Goal: Task Accomplishment & Management: Use online tool/utility

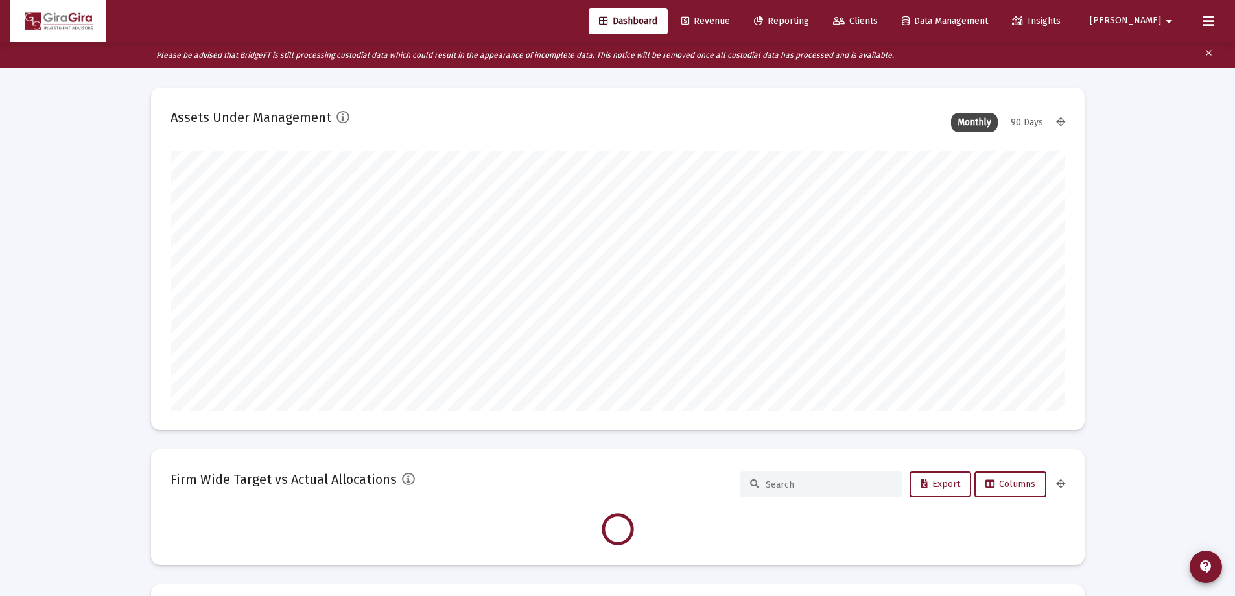
scroll to position [259, 895]
type input "[DATE]"
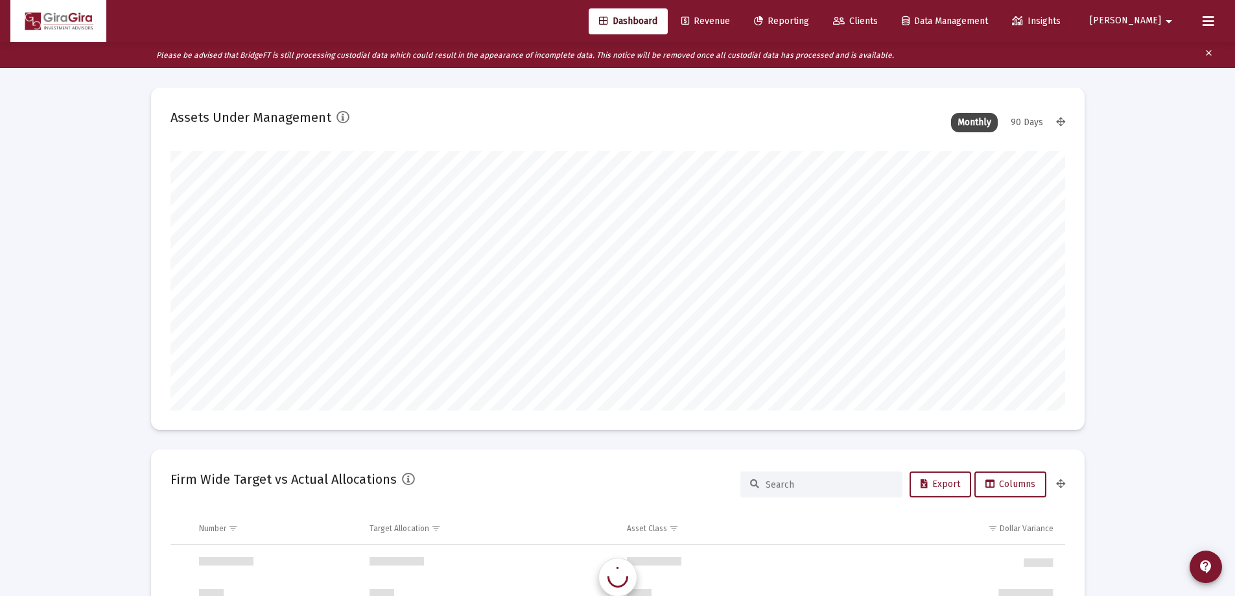
scroll to position [1245, 0]
click at [809, 19] on span "Reporting" at bounding box center [781, 21] width 55 height 11
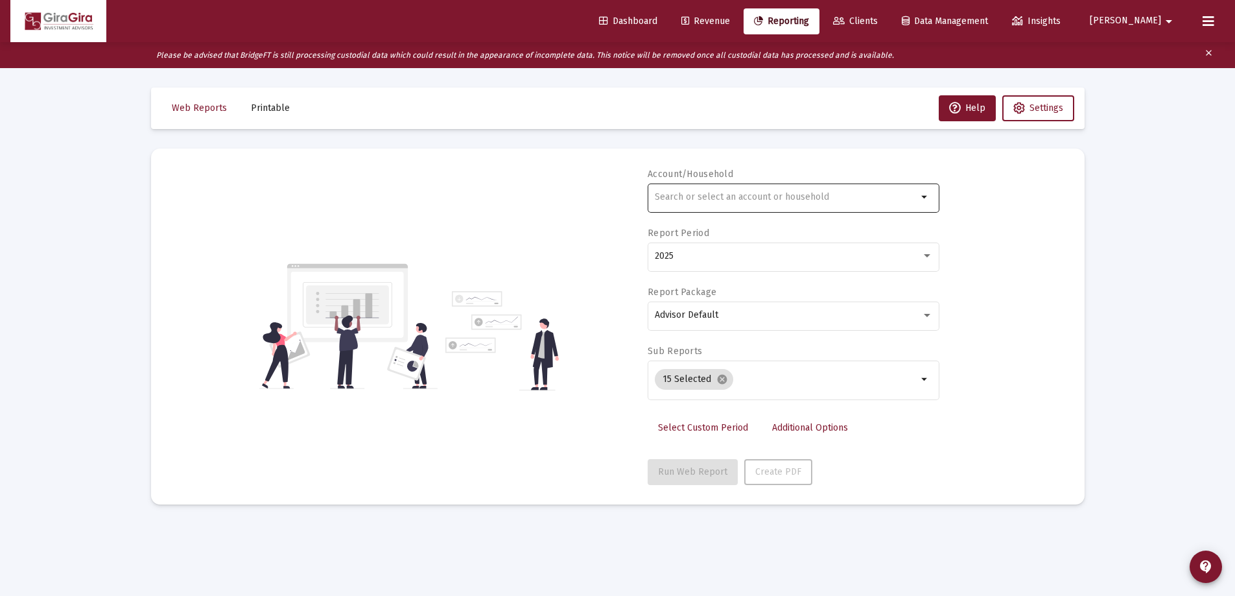
click at [680, 197] on input "text" at bounding box center [786, 197] width 263 height 10
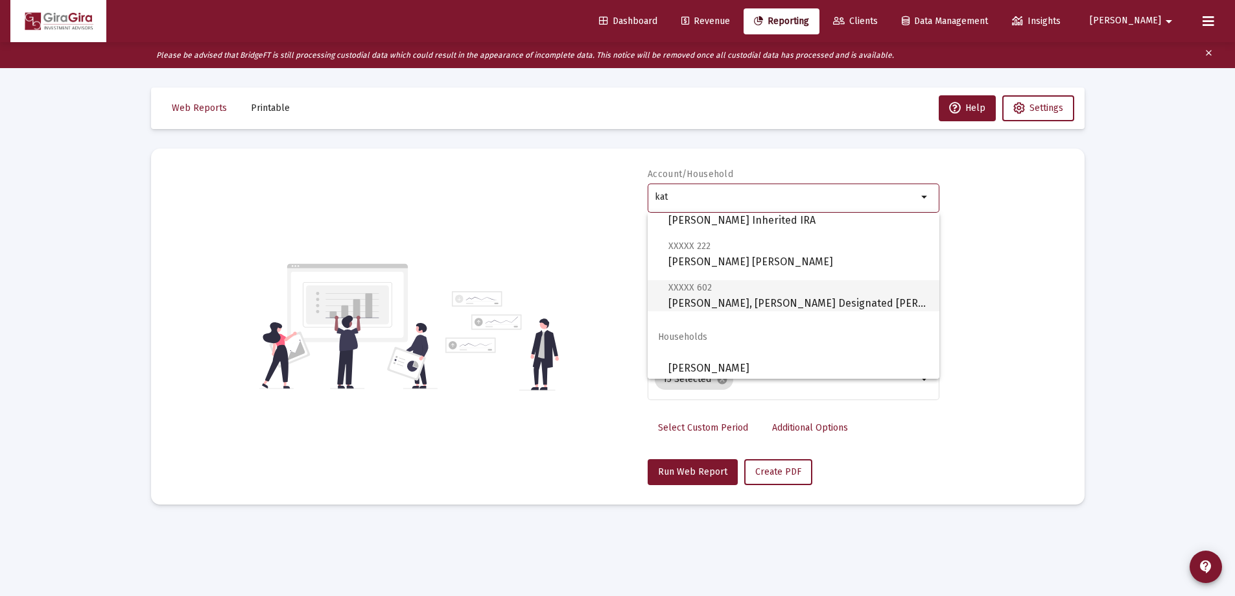
scroll to position [259, 0]
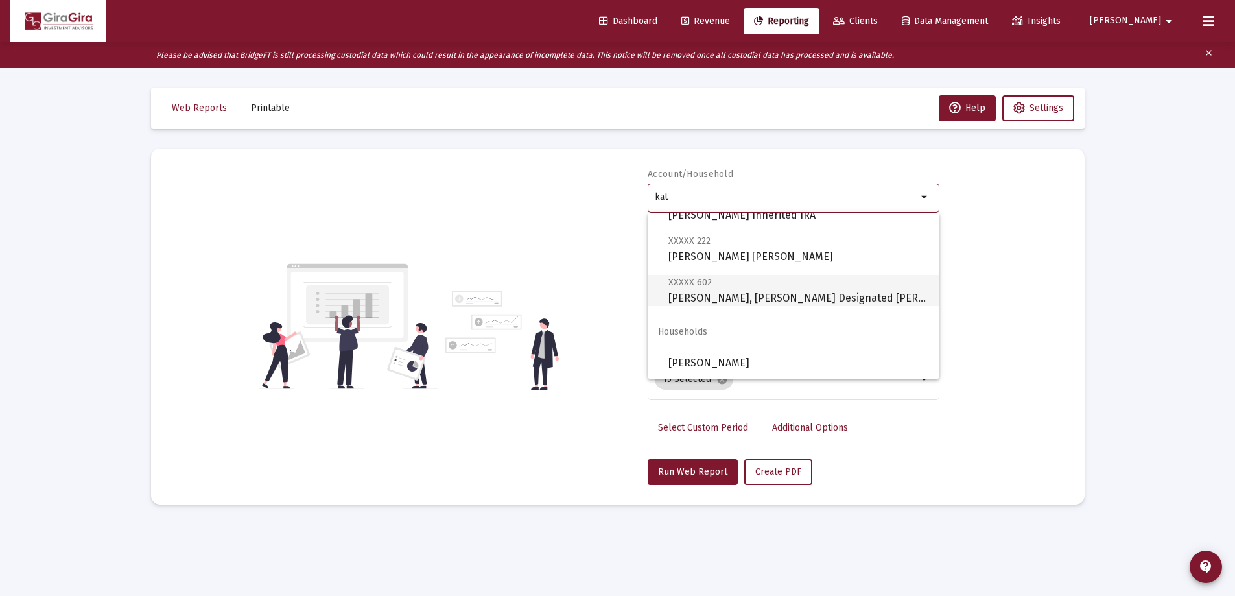
click at [751, 290] on span "XXXXX 602 [PERSON_NAME], [PERSON_NAME] Designated Bene Plan" at bounding box center [798, 290] width 261 height 32
type input "[PERSON_NAME], [PERSON_NAME] Designated [PERSON_NAME]"
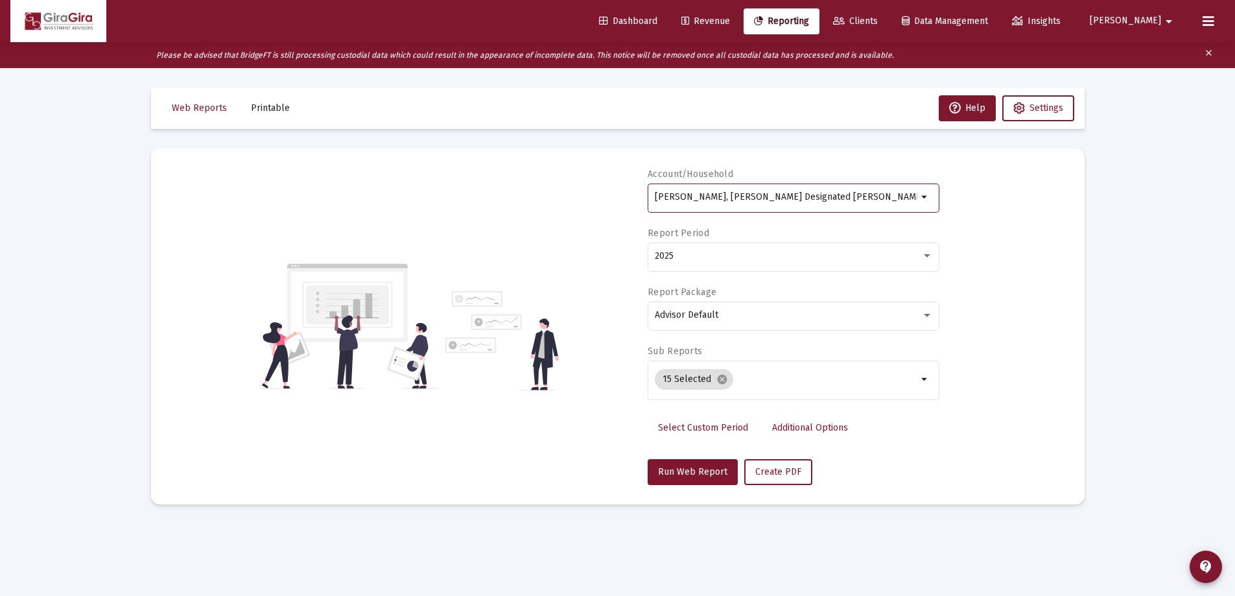
scroll to position [26, 0]
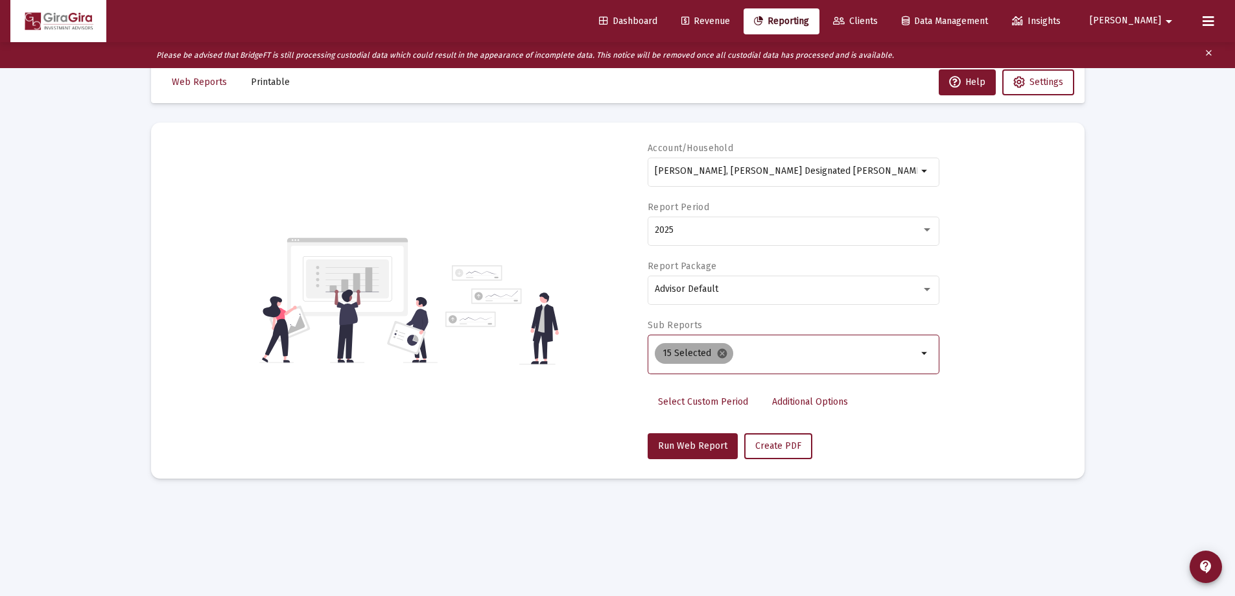
click at [719, 351] on mat-icon "cancel" at bounding box center [722, 354] width 12 height 12
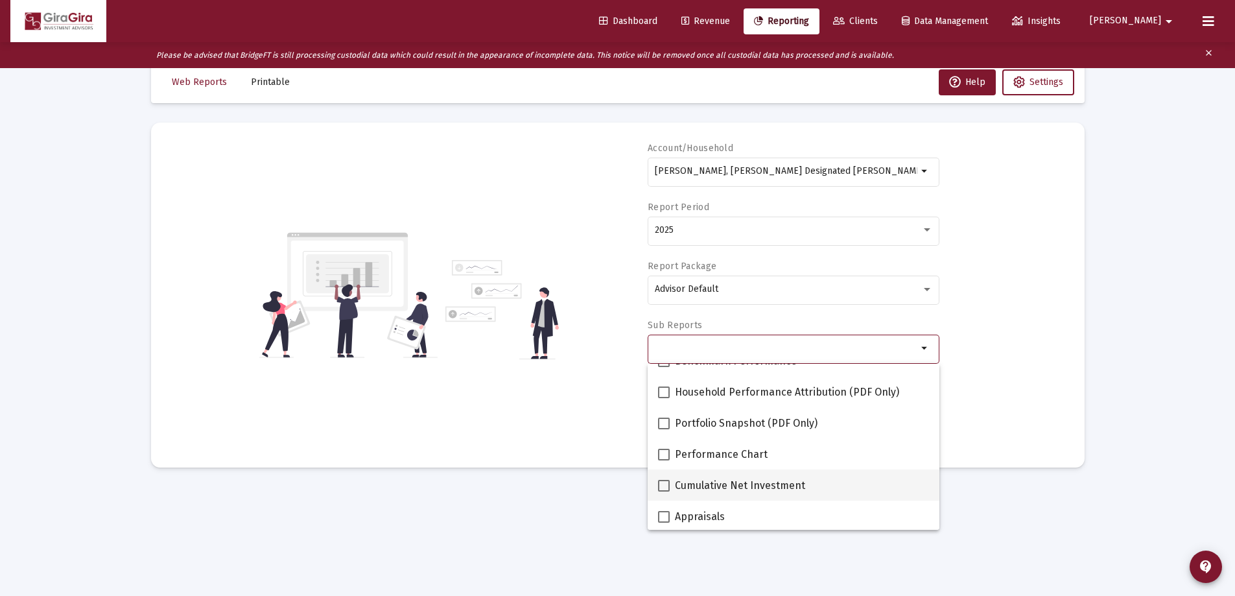
scroll to position [130, 0]
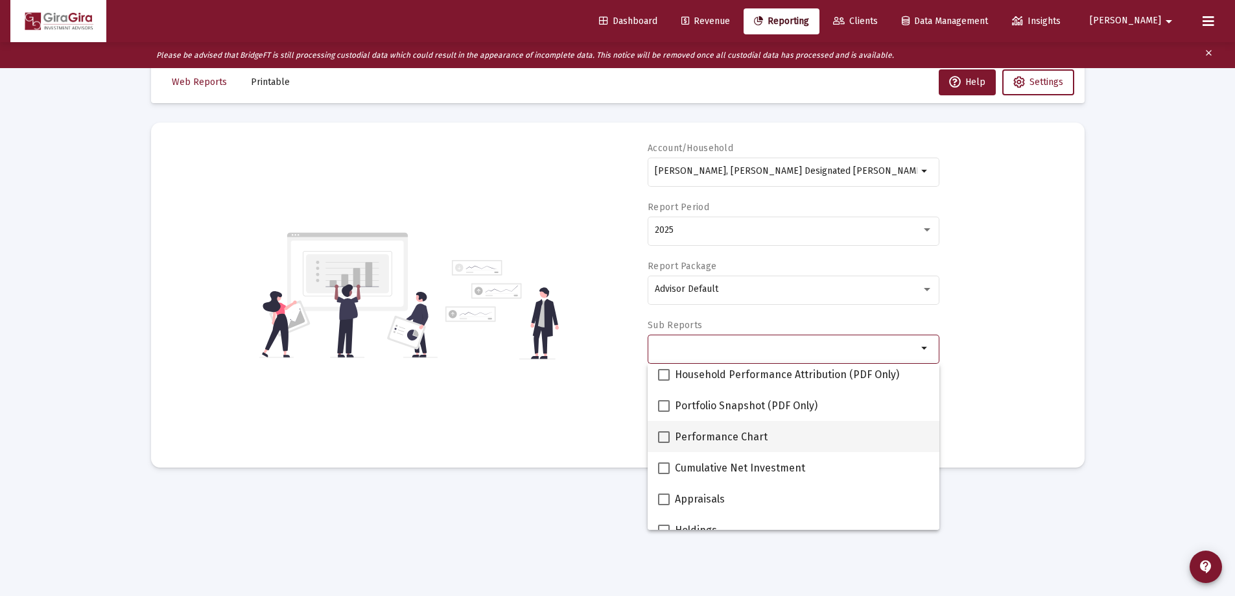
drag, startPoint x: 663, startPoint y: 438, endPoint x: 679, endPoint y: 429, distance: 18.6
click at [663, 438] on span at bounding box center [664, 437] width 12 height 12
click at [663, 443] on input "Performance Chart" at bounding box center [663, 443] width 1 height 1
checkbox input "true"
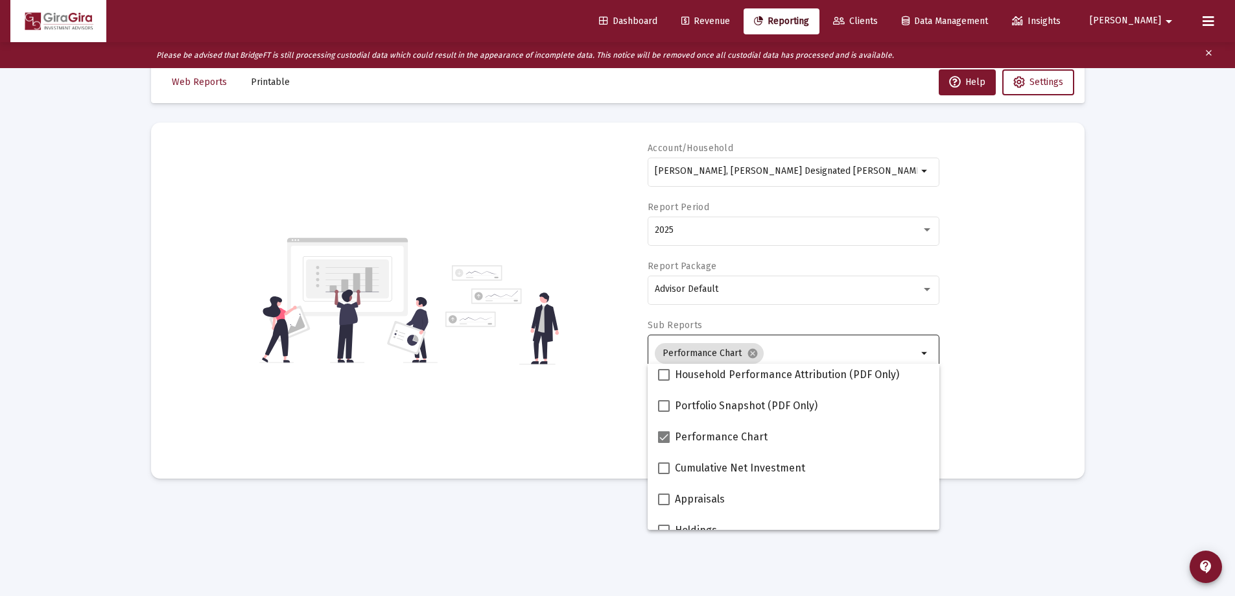
click at [965, 380] on div "Account/[PERSON_NAME], [PERSON_NAME] Designated Bene Plan arrow_drop_down Repor…" at bounding box center [618, 300] width 895 height 317
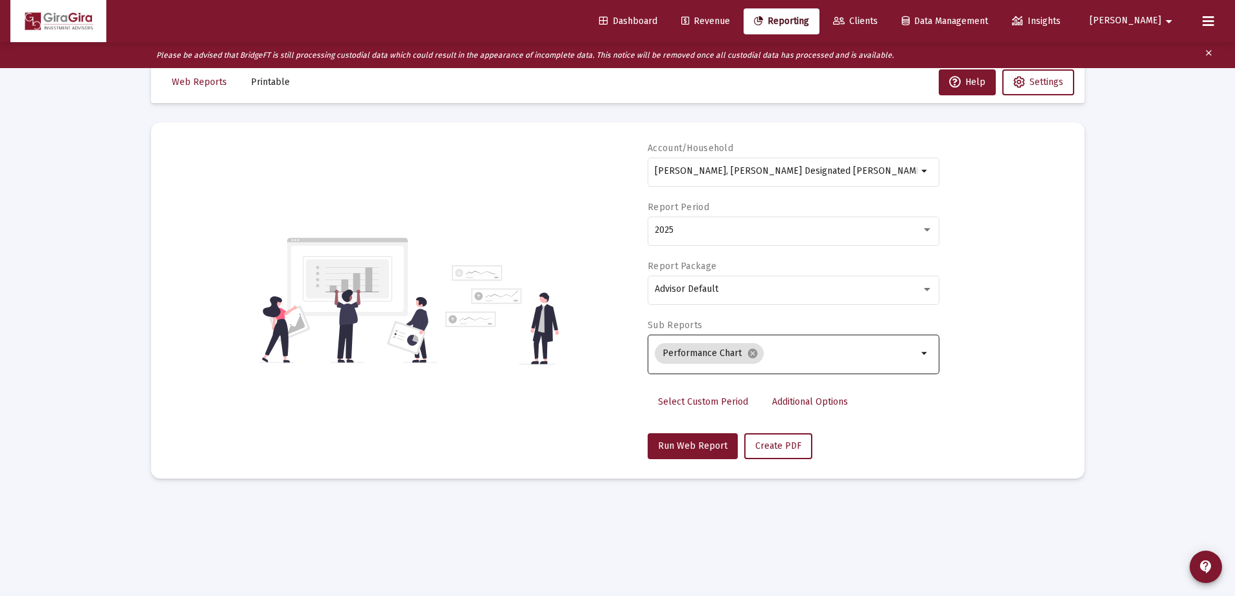
click at [779, 401] on span "Additional Options" at bounding box center [810, 401] width 76 height 11
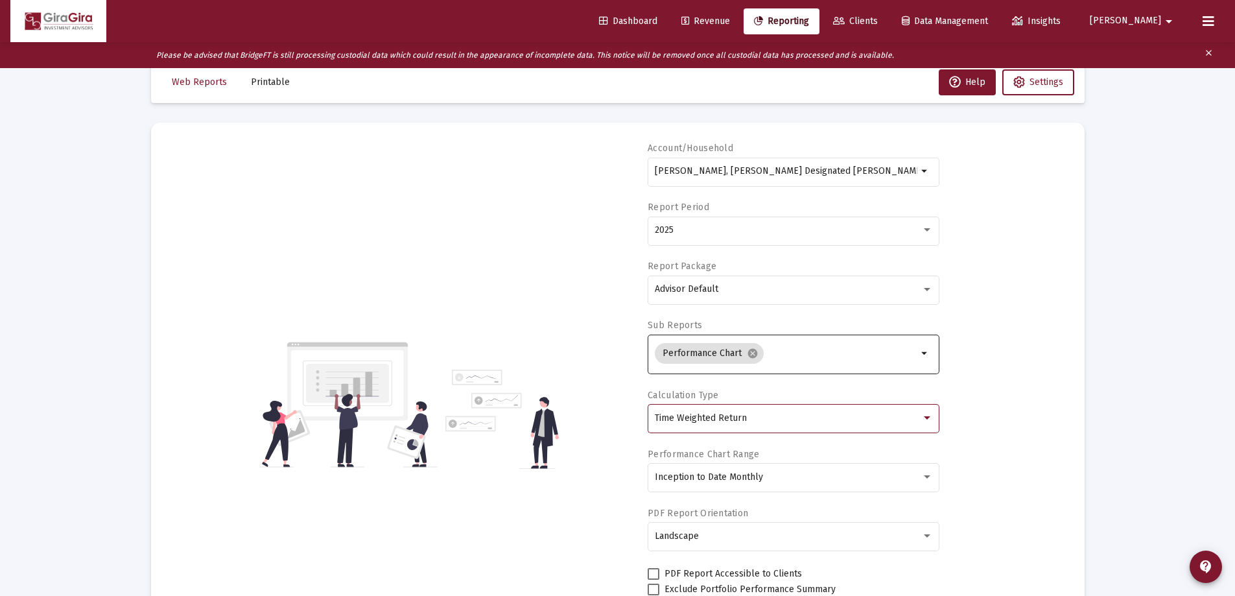
click at [716, 416] on span "Time Weighted Return" at bounding box center [701, 417] width 92 height 11
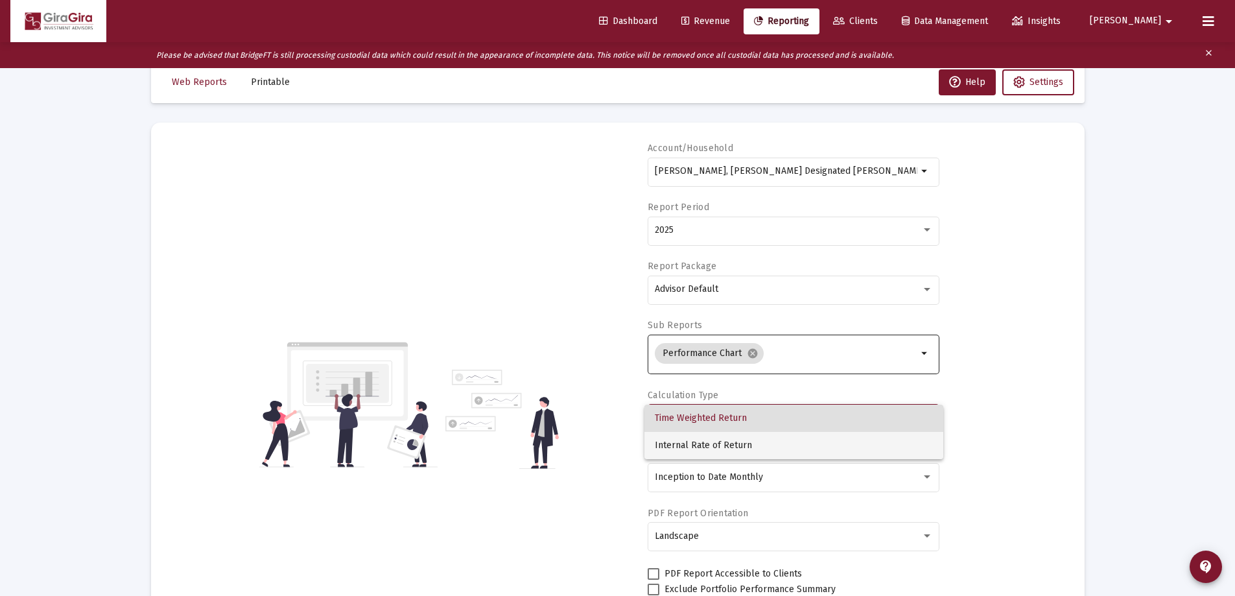
click at [711, 443] on span "Internal Rate of Return" at bounding box center [794, 445] width 278 height 27
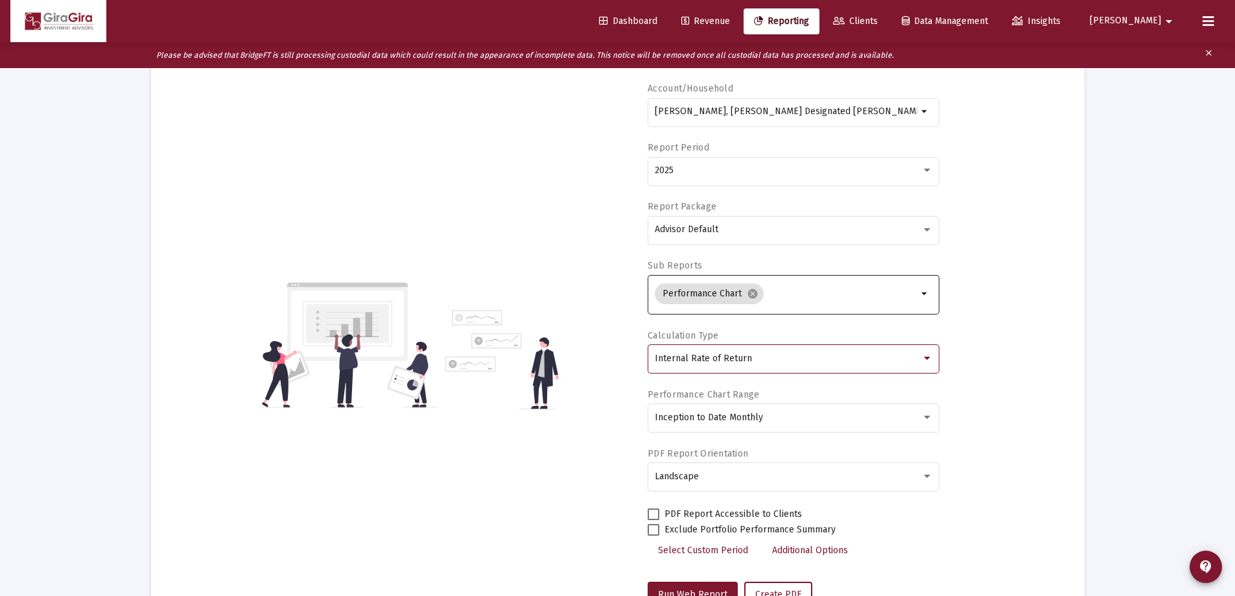
scroll to position [136, 0]
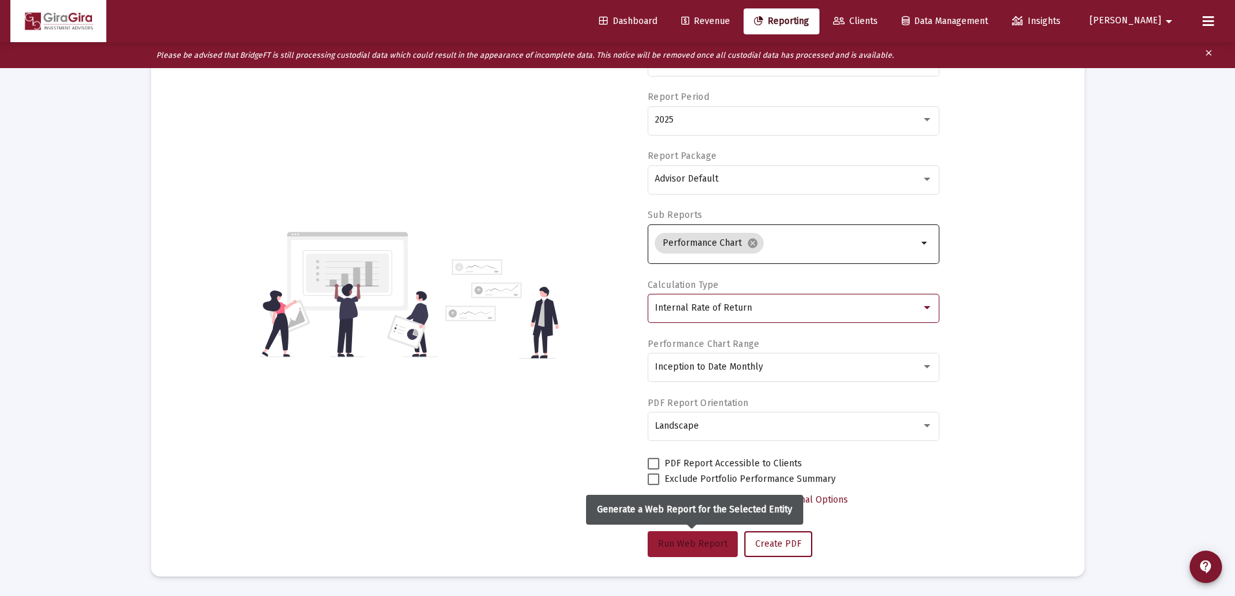
click at [690, 545] on span "Run Web Report" at bounding box center [692, 543] width 69 height 11
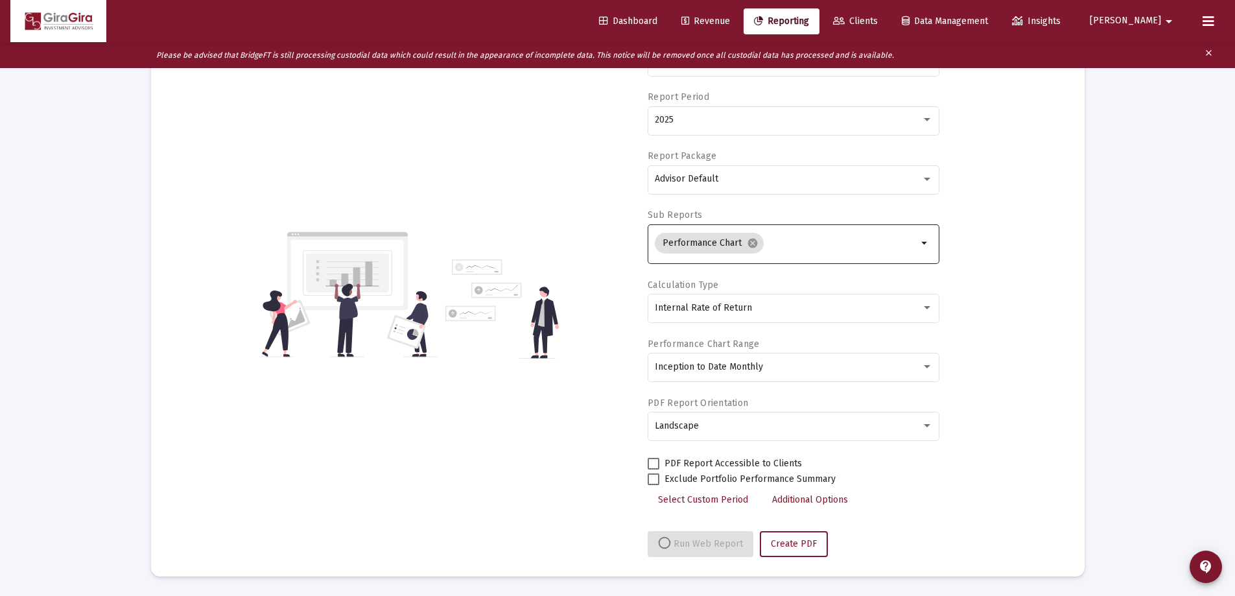
select select "View all"
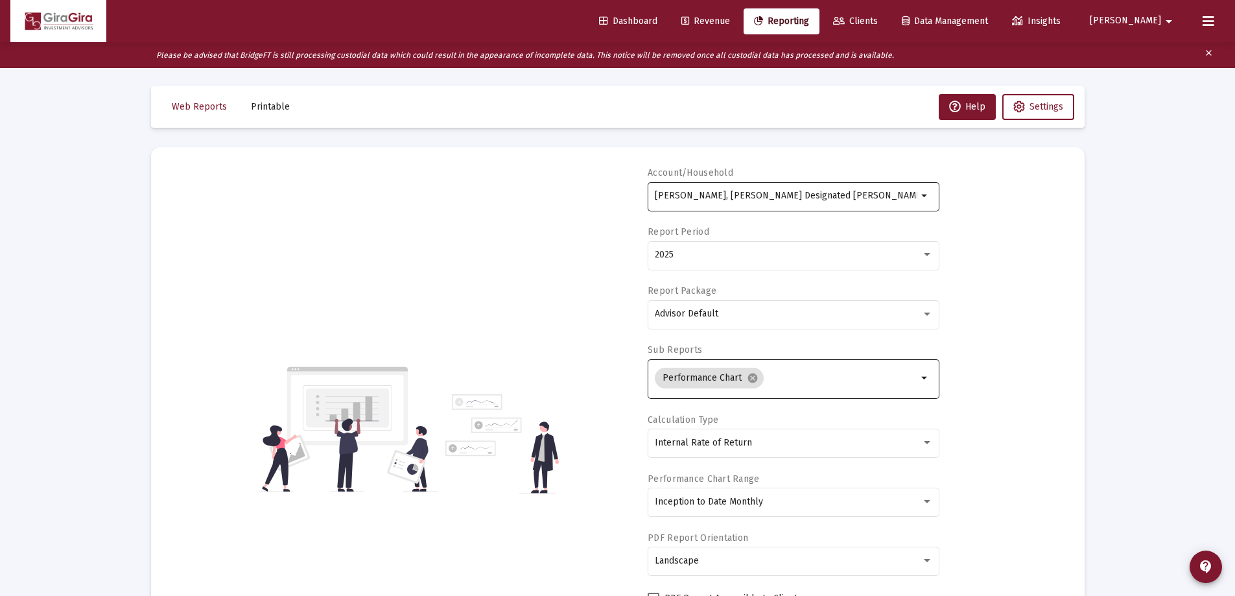
scroll to position [0, 0]
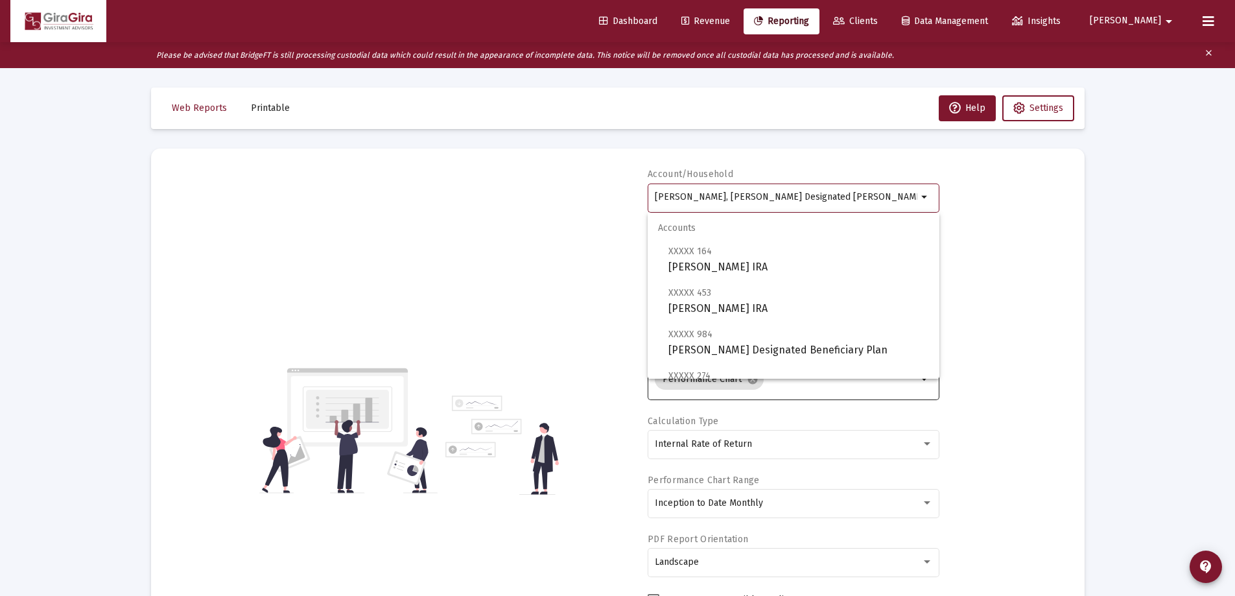
drag, startPoint x: 654, startPoint y: 195, endPoint x: 943, endPoint y: 230, distance: 291.3
click at [947, 230] on div "Account/[PERSON_NAME], [PERSON_NAME] Designated Bene Plan arrow_drop_down Repor…" at bounding box center [618, 430] width 895 height 525
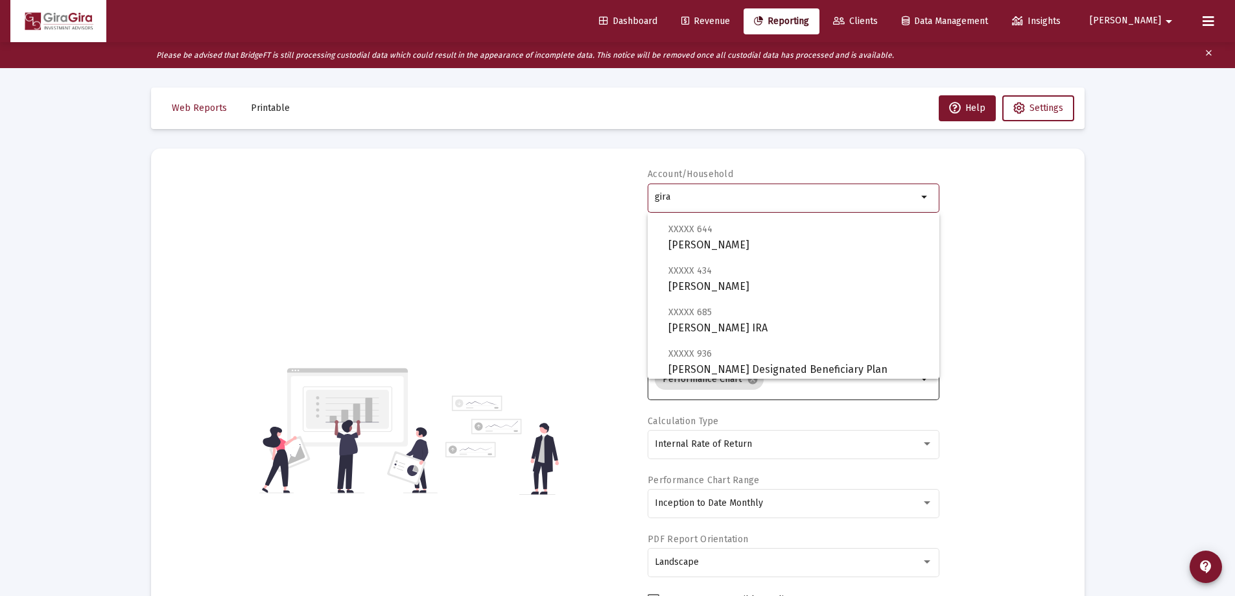
scroll to position [259, 0]
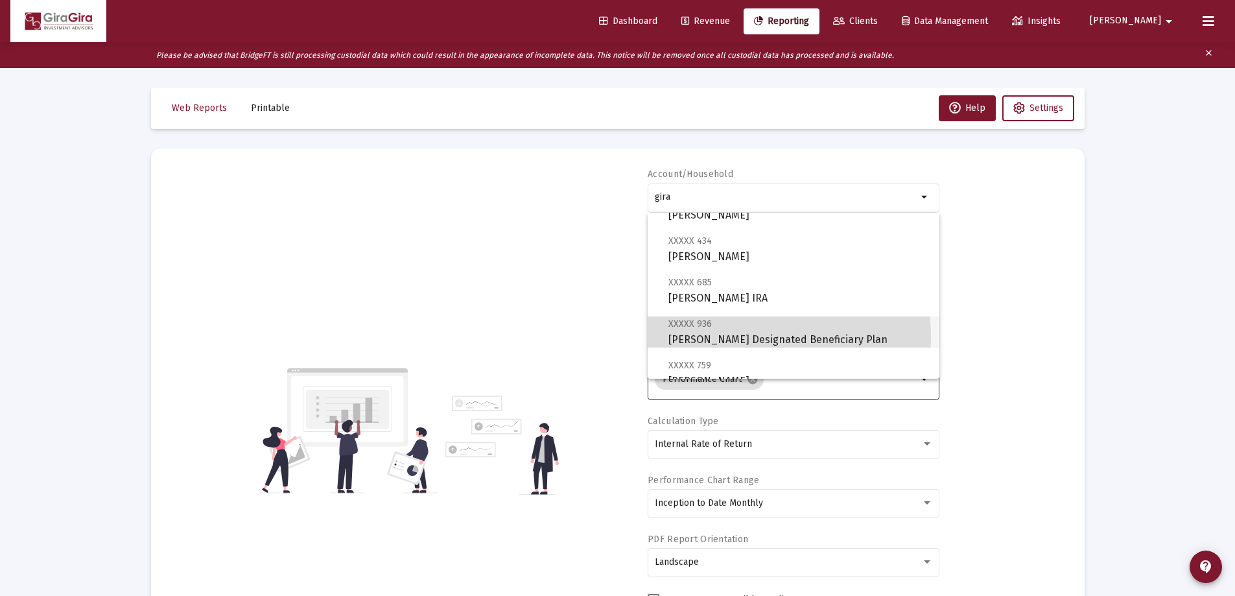
click at [721, 337] on span "XXXXX 936 [PERSON_NAME] Designated Beneficiary Plan" at bounding box center [798, 332] width 261 height 32
type input "[PERSON_NAME] Designated Beneficiary Plan"
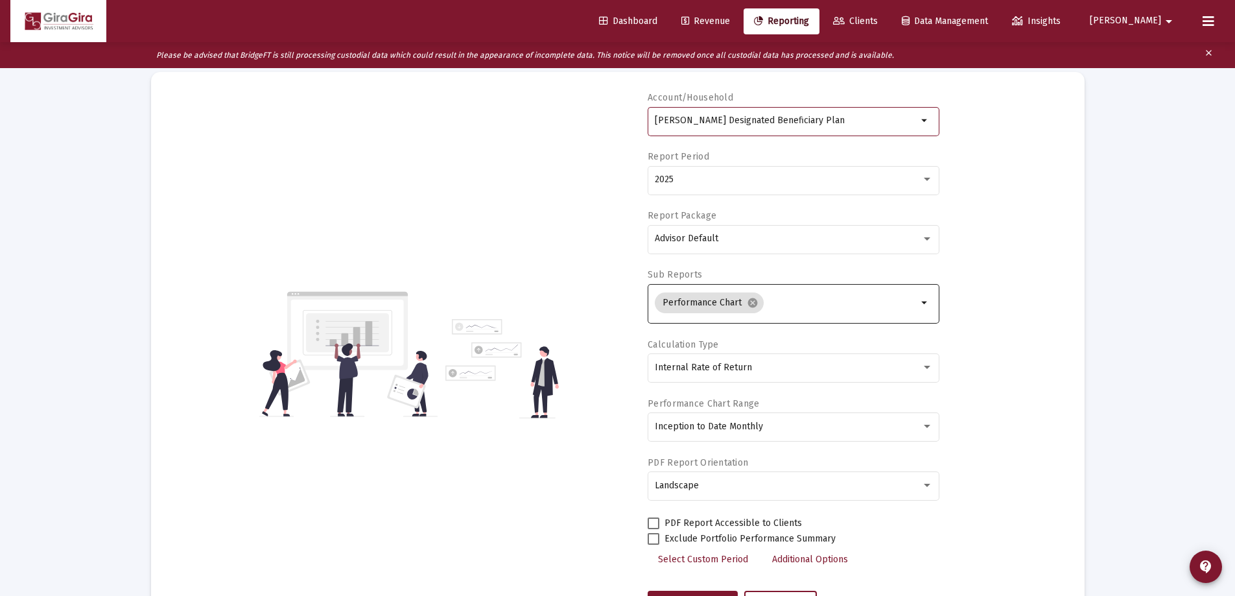
scroll to position [130, 0]
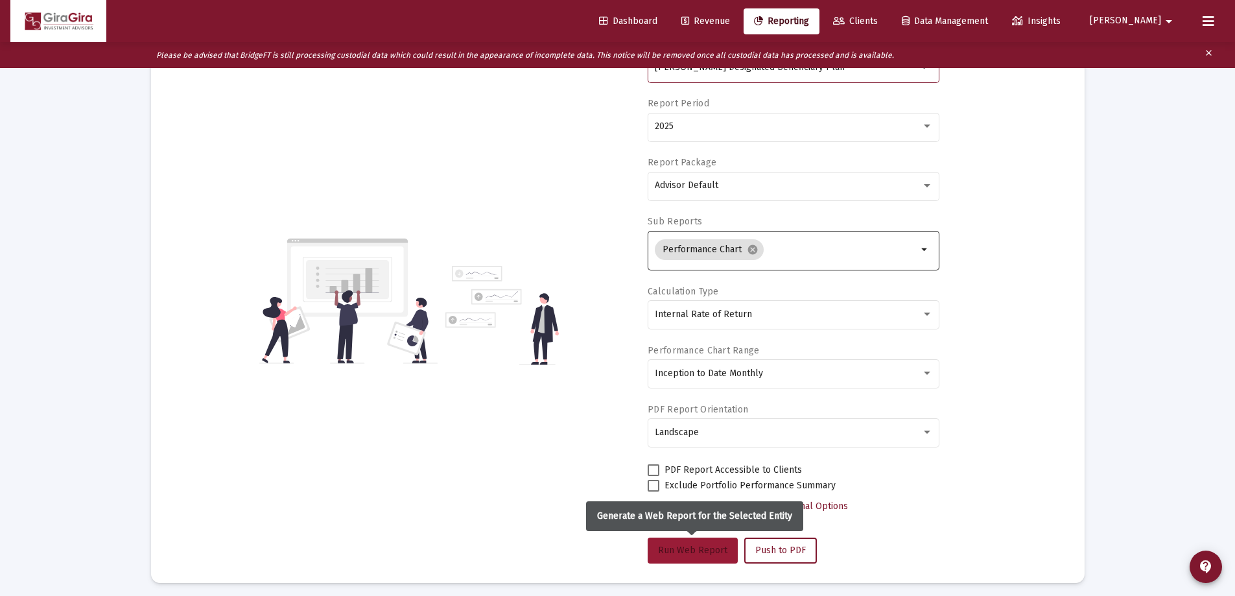
click at [691, 545] on span "Run Web Report" at bounding box center [692, 550] width 69 height 11
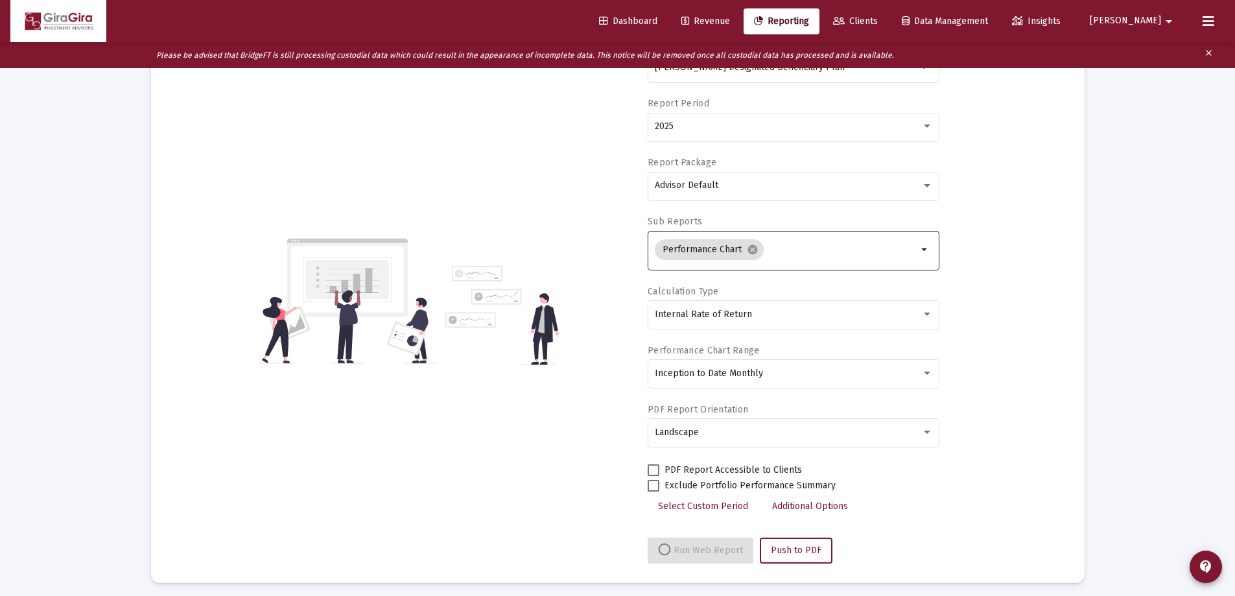
select select "View all"
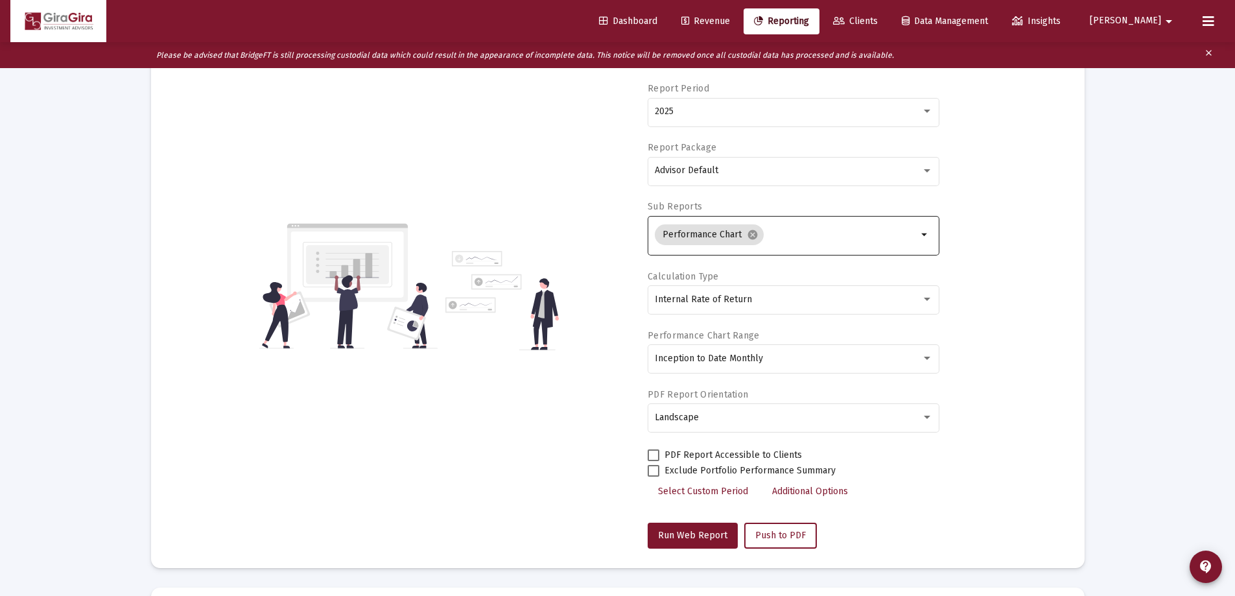
scroll to position [0, 0]
